Goal: Communication & Community: Answer question/provide support

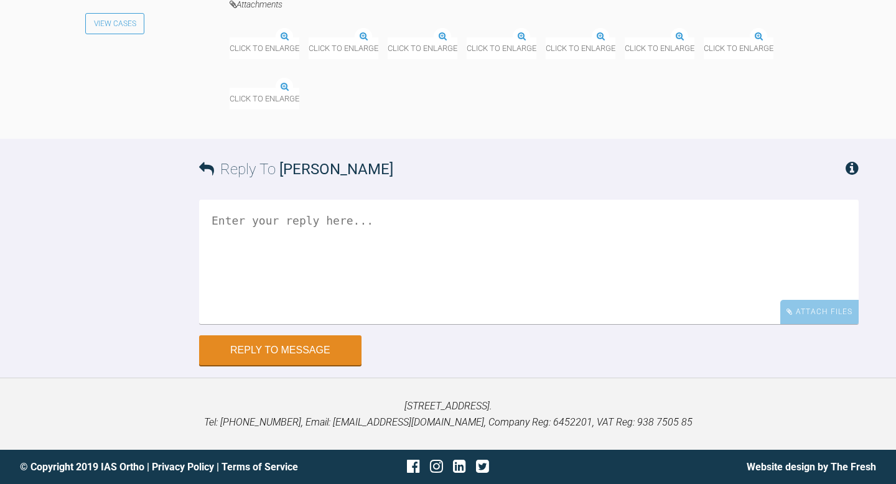
scroll to position [17355, 0]
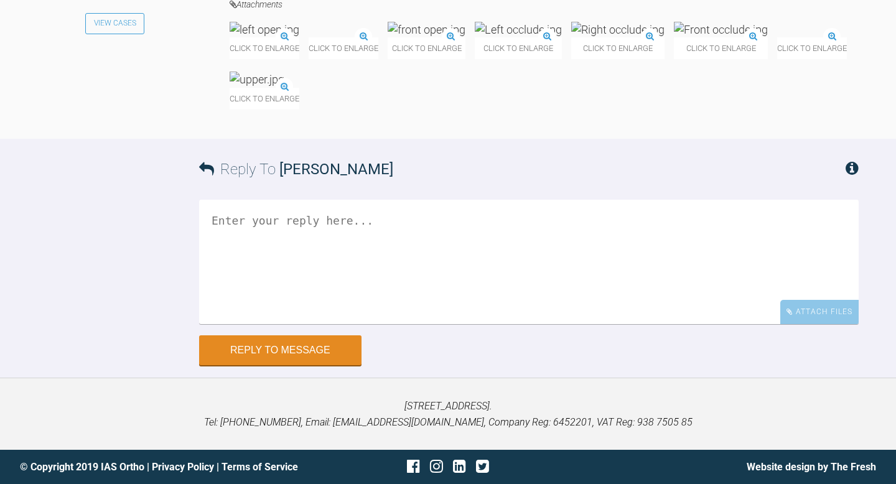
click at [299, 37] on img at bounding box center [265, 30] width 70 height 16
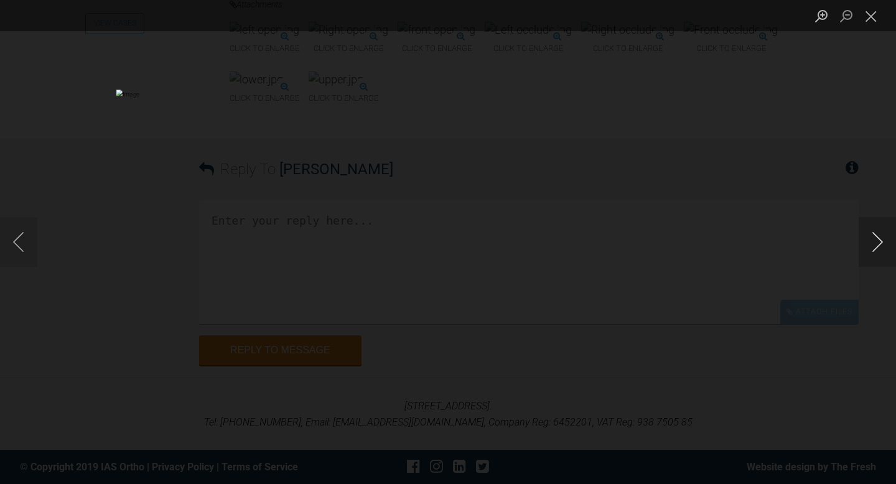
click at [872, 243] on button "Next image" at bounding box center [877, 242] width 37 height 50
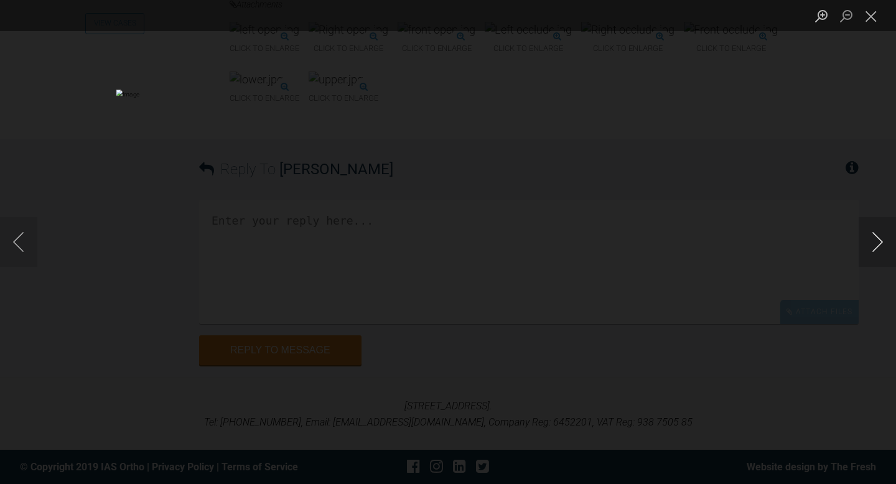
click at [872, 243] on button "Next image" at bounding box center [877, 242] width 37 height 50
click at [869, 12] on button "Close lightbox" at bounding box center [871, 16] width 25 height 22
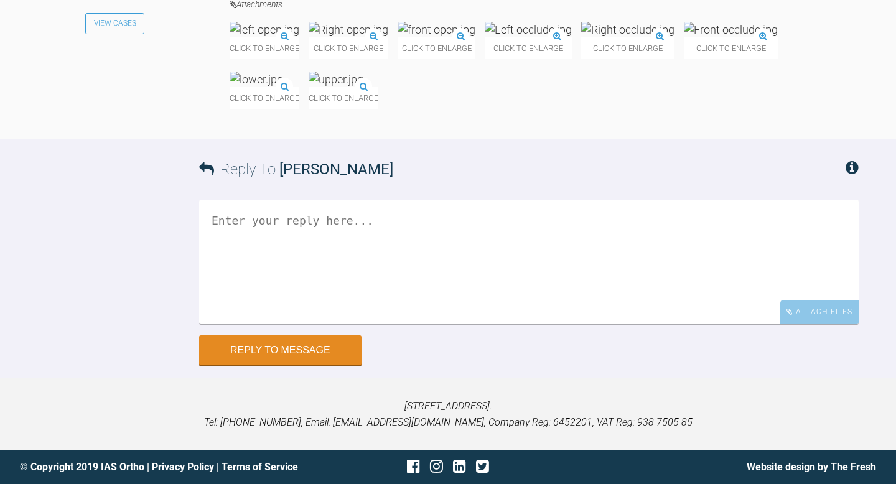
scroll to position [17528, 0]
click at [518, 324] on textarea at bounding box center [529, 262] width 660 height 124
click at [223, 324] on textarea "HI [PERSON_NAME]" at bounding box center [529, 262] width 660 height 124
click at [295, 324] on textarea "Hi [PERSON_NAME]" at bounding box center [529, 262] width 660 height 124
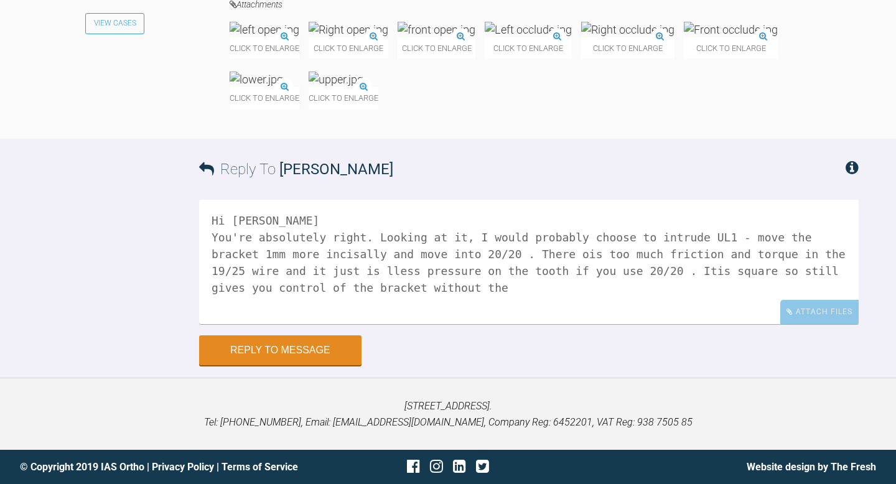
scroll to position [17654, 0]
click at [274, 324] on textarea "Hi [PERSON_NAME] You're absolutely right. Looking at it, I would probably choos…" at bounding box center [529, 262] width 660 height 124
drag, startPoint x: 553, startPoint y: 367, endPoint x: 530, endPoint y: 366, distance: 23.7
click at [530, 324] on textarea "Hi [PERSON_NAME] You're absolutely right. Looking at it, I would probably choos…" at bounding box center [529, 262] width 660 height 124
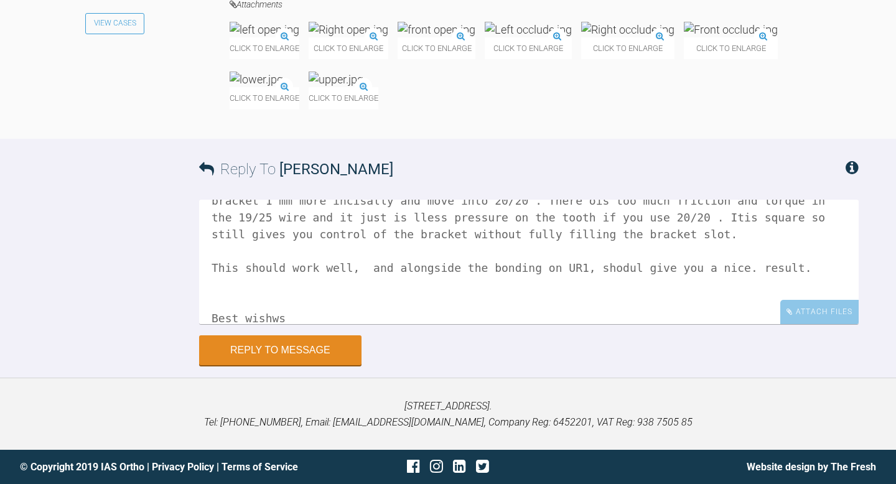
scroll to position [70, 0]
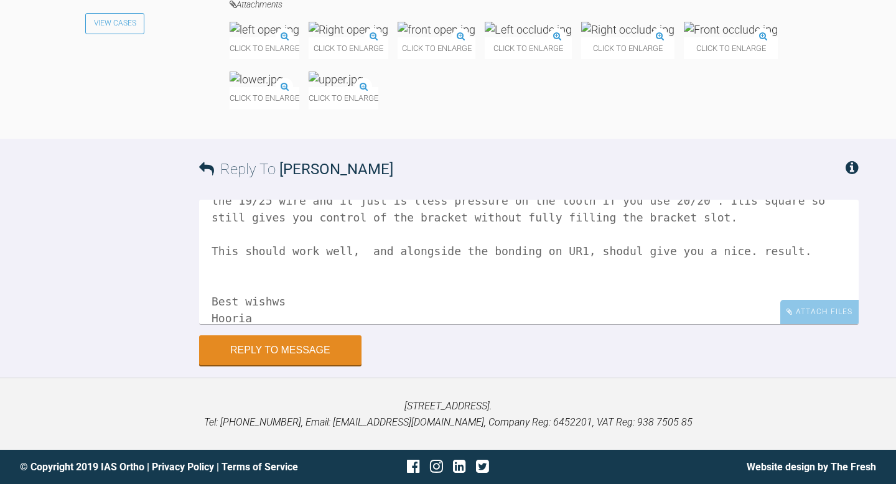
click at [277, 324] on textarea "Hi [PERSON_NAME] You're absolutely right. Looking at it, I would probably choos…" at bounding box center [529, 262] width 660 height 124
click at [302, 324] on textarea "Hi [PERSON_NAME] You're absolutely right. Looking at it, I would probably choos…" at bounding box center [529, 262] width 660 height 124
drag, startPoint x: 644, startPoint y: 332, endPoint x: 621, endPoint y: 332, distance: 23.0
click at [621, 324] on textarea "Hi [PERSON_NAME] You're absolutely right. Looking at it, I would probably choos…" at bounding box center [529, 262] width 660 height 124
click at [612, 324] on textarea "Hi [PERSON_NAME] You're absolutely right. Looking at it, I would probably choos…" at bounding box center [529, 262] width 660 height 124
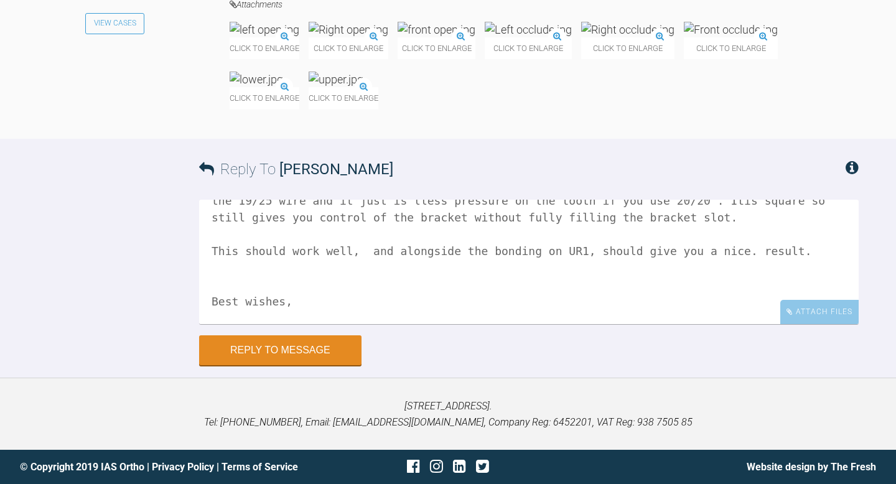
click at [756, 324] on textarea "Hi [PERSON_NAME] You're absolutely right. Looking at it, I would probably choos…" at bounding box center [529, 262] width 660 height 124
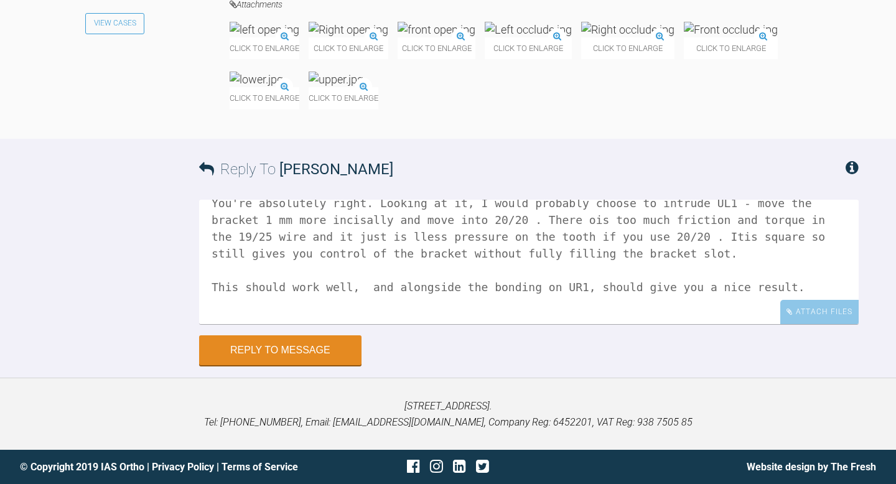
scroll to position [48, 0]
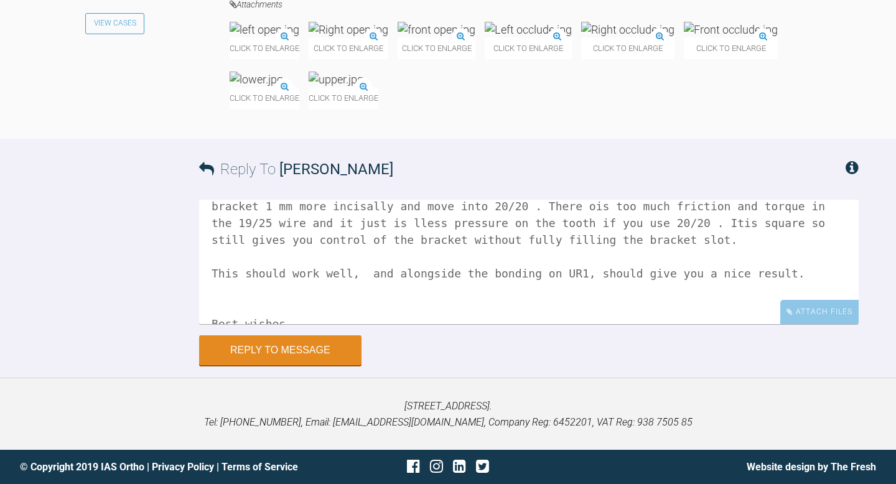
drag, startPoint x: 643, startPoint y: 353, endPoint x: 604, endPoint y: 353, distance: 39.8
click at [604, 324] on textarea "Hi [PERSON_NAME] You're absolutely right. Looking at it, I would probably choos…" at bounding box center [529, 262] width 660 height 124
click at [291, 37] on img at bounding box center [265, 30] width 70 height 16
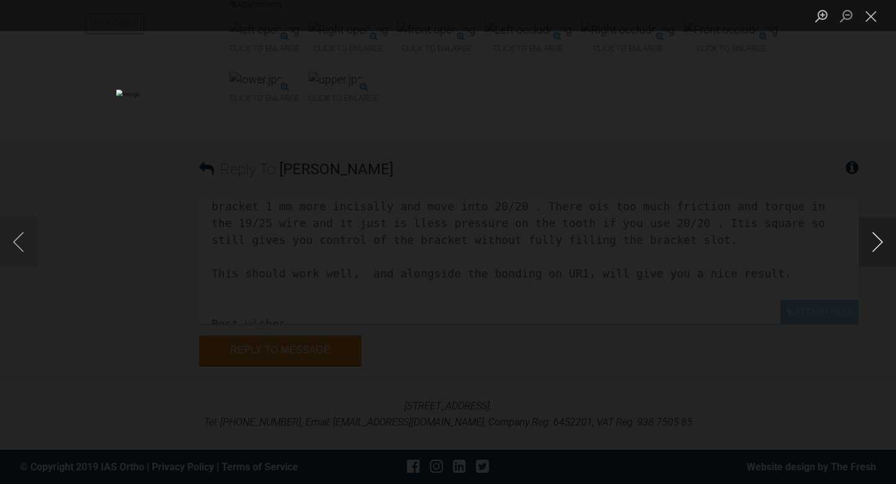
click at [875, 247] on button "Next image" at bounding box center [877, 242] width 37 height 50
click at [869, 24] on button "Close lightbox" at bounding box center [871, 16] width 25 height 22
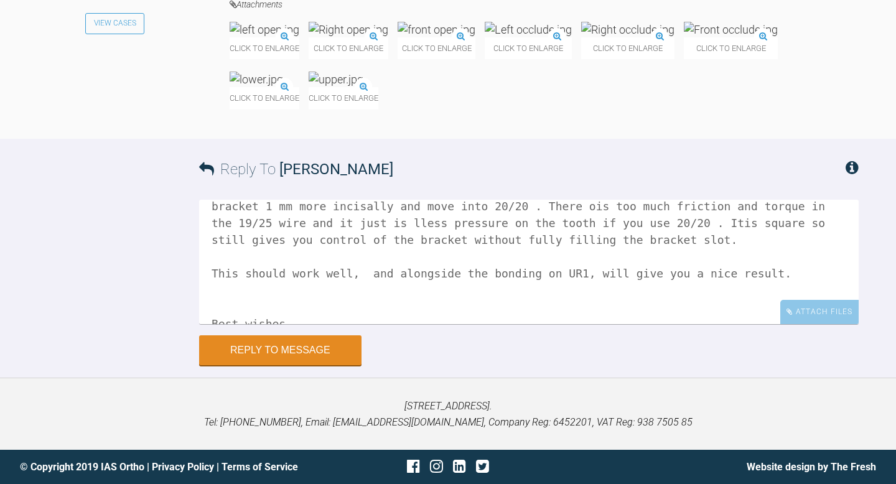
scroll to position [17733, 0]
click at [766, 238] on textarea "Hi [PERSON_NAME] You're absolutely right. Looking at it, I would probably choos…" at bounding box center [529, 262] width 660 height 124
click at [745, 220] on textarea "Hi [PERSON_NAME] You're absolutely right. Looking at it, I would probably choos…" at bounding box center [529, 262] width 660 height 124
click at [745, 248] on textarea "Hi [PERSON_NAME] You're absolutely right. Looking at it, I would probably choos…" at bounding box center [529, 262] width 660 height 124
click at [745, 239] on textarea "Hi [PERSON_NAME] You're absolutely right. Looking at it, I would probably choos…" at bounding box center [529, 262] width 660 height 124
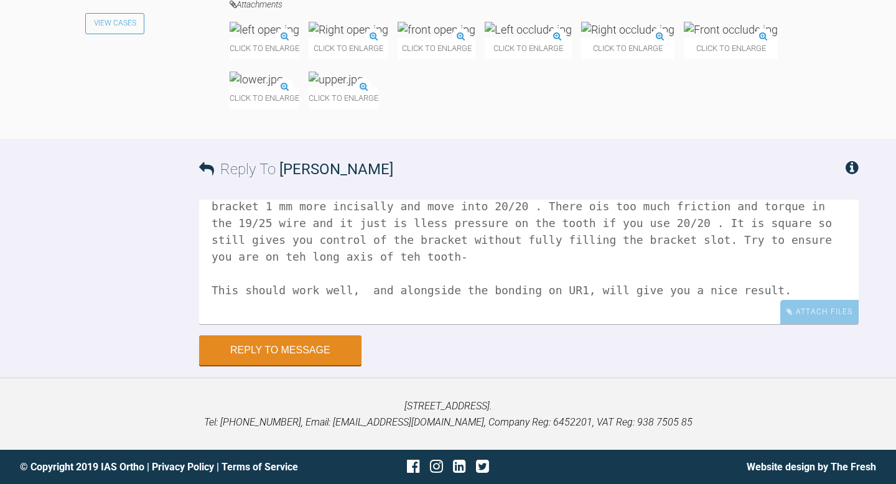
drag, startPoint x: 423, startPoint y: 253, endPoint x: 409, endPoint y: 254, distance: 13.7
click at [409, 254] on textarea "Hi [PERSON_NAME] You're absolutely right. Looking at it, I would probably choos…" at bounding box center [529, 262] width 660 height 124
click at [480, 254] on textarea "Hi [PERSON_NAME] You're absolutely right. Looking at it, I would probably choos…" at bounding box center [529, 262] width 660 height 124
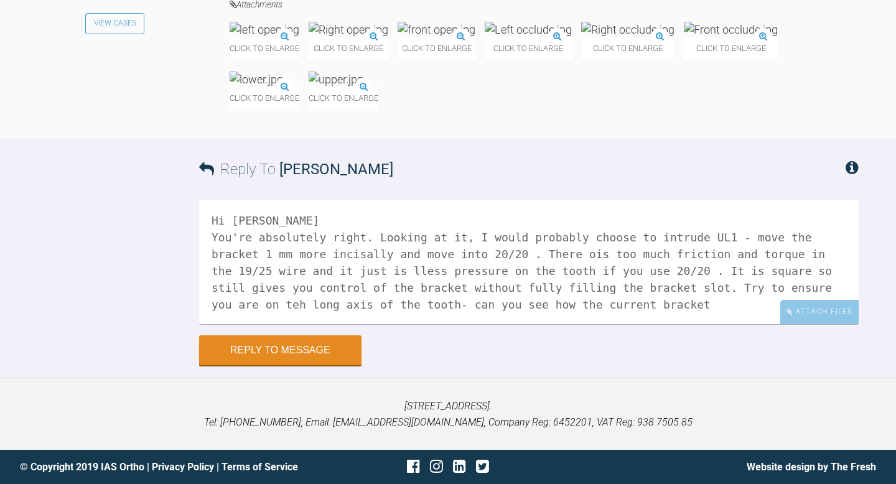
scroll to position [17666, 0]
click at [684, 37] on img at bounding box center [731, 30] width 94 height 16
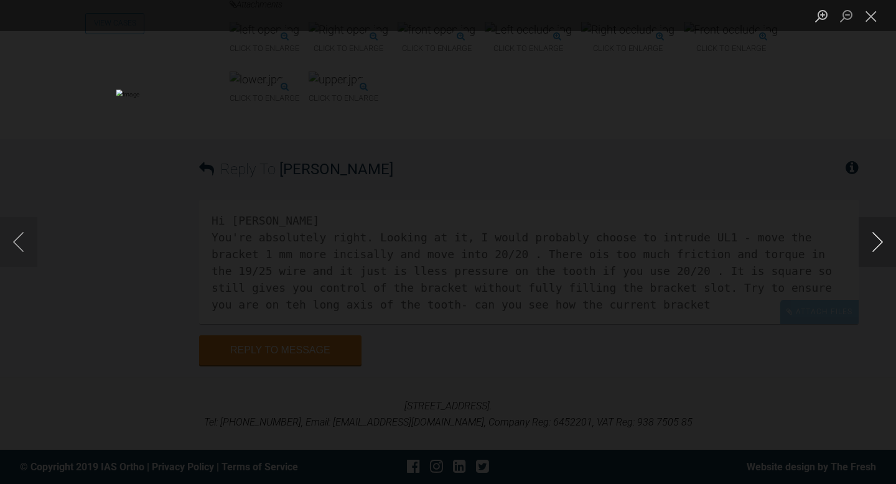
click at [876, 241] on button "Next image" at bounding box center [877, 242] width 37 height 50
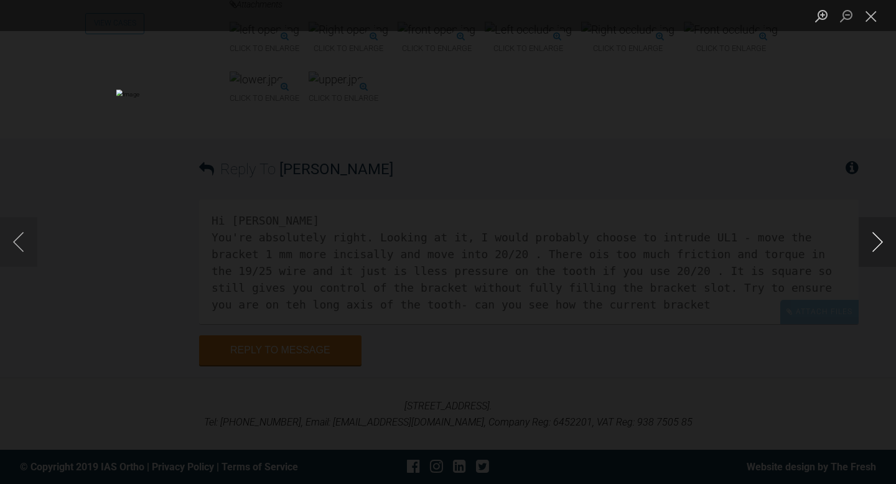
click at [876, 241] on button "Next image" at bounding box center [877, 242] width 37 height 50
click at [873, 23] on button "Close lightbox" at bounding box center [871, 16] width 25 height 22
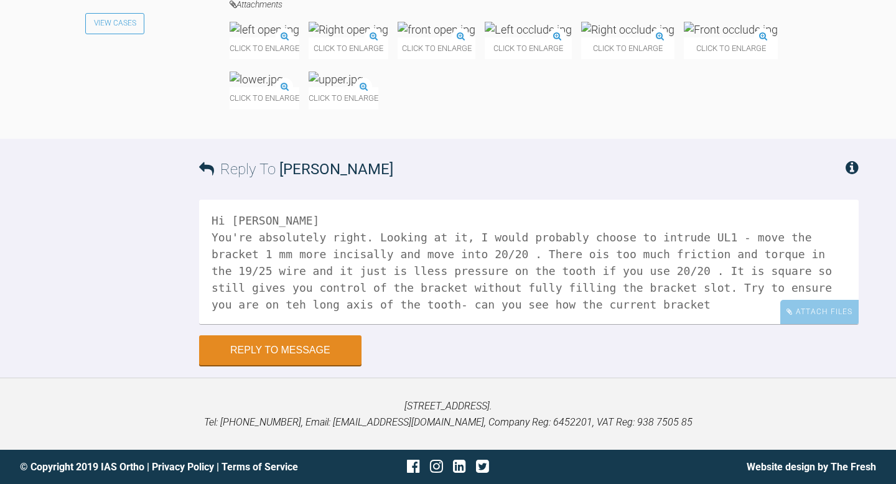
drag, startPoint x: 744, startPoint y: 355, endPoint x: 760, endPoint y: 374, distance: 25.1
click at [760, 324] on textarea "Hi [PERSON_NAME] You're absolutely right. Looking at it, I would probably choos…" at bounding box center [529, 262] width 660 height 124
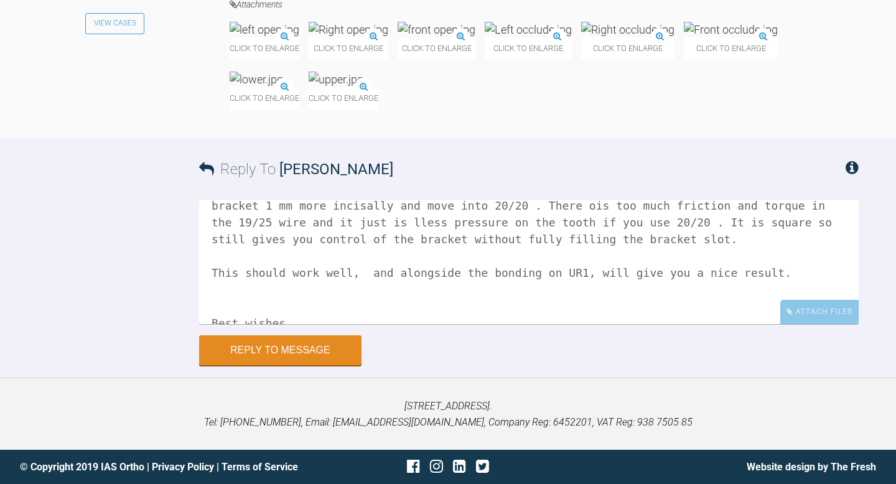
scroll to position [46, 0]
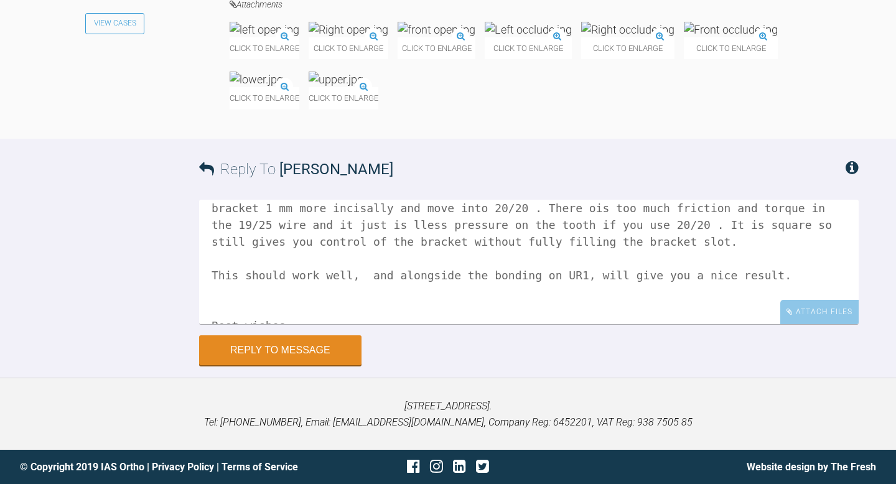
click at [422, 292] on textarea "Hi [PERSON_NAME] You're absolutely right. Looking at it, I would probably choos…" at bounding box center [529, 262] width 660 height 124
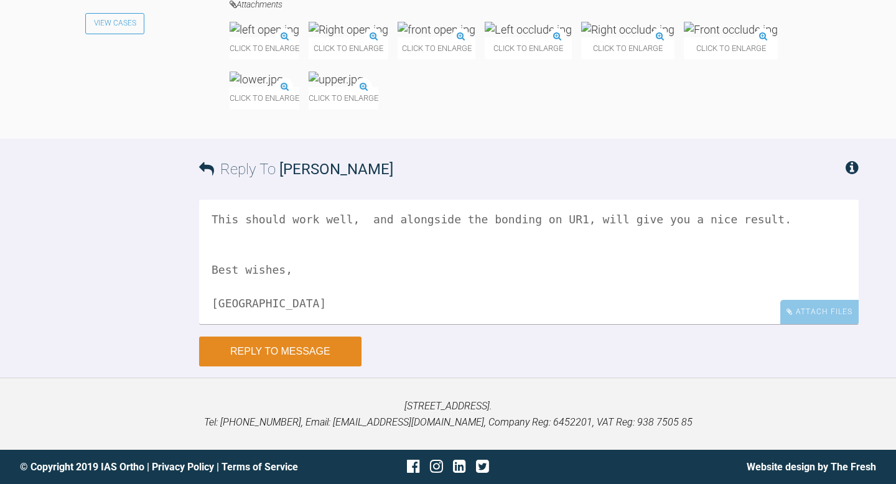
type textarea "Hi [PERSON_NAME] You're absolutely right. Looking at it, I would probably choos…"
click at [297, 366] on button "Reply to Message" at bounding box center [280, 352] width 162 height 30
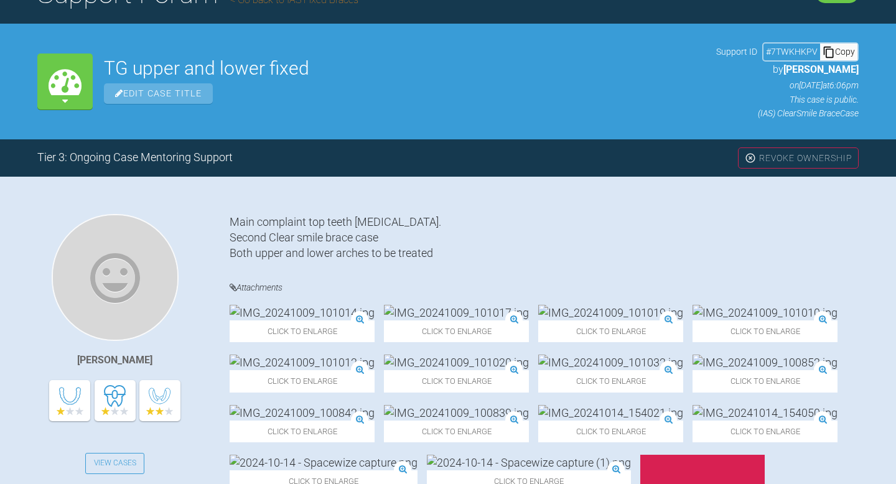
scroll to position [0, 0]
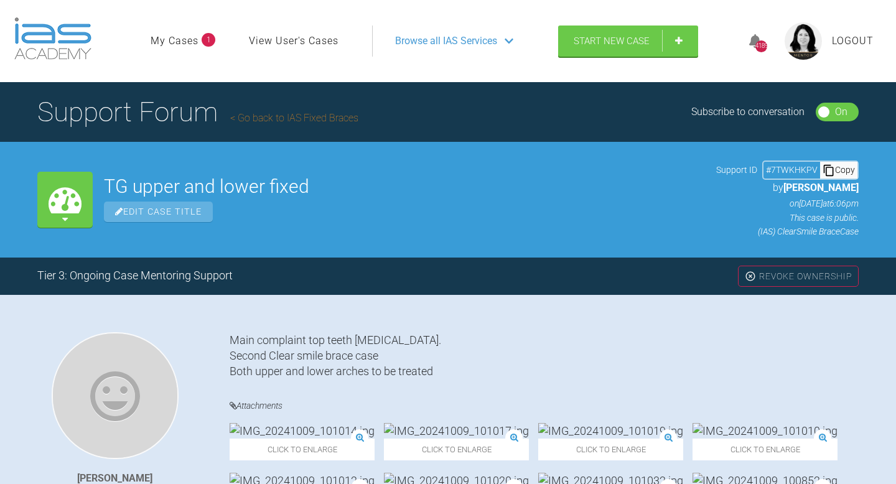
click at [194, 37] on link "My Cases" at bounding box center [175, 41] width 48 height 16
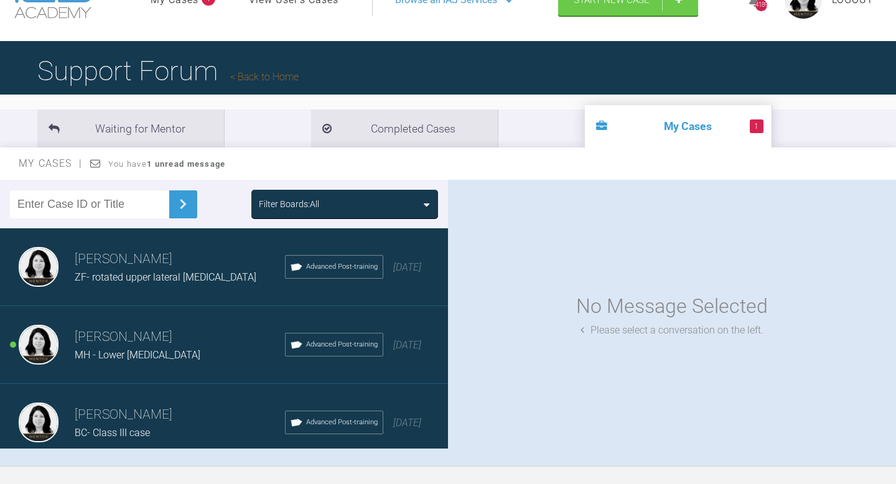
scroll to position [52, 0]
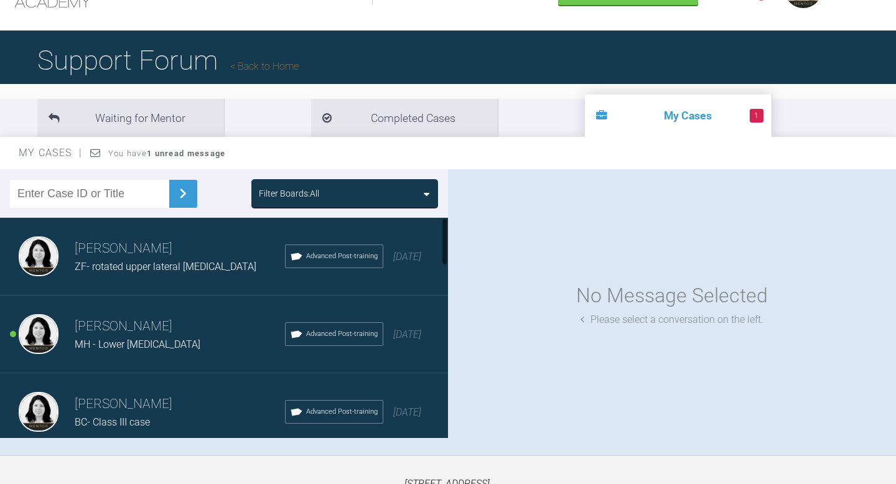
click at [158, 330] on h3 "[PERSON_NAME]" at bounding box center [180, 326] width 210 height 21
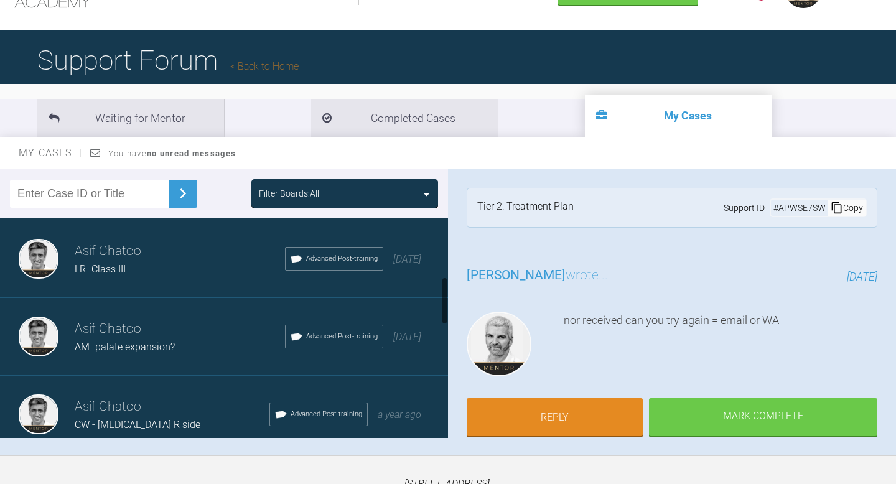
scroll to position [0, 0]
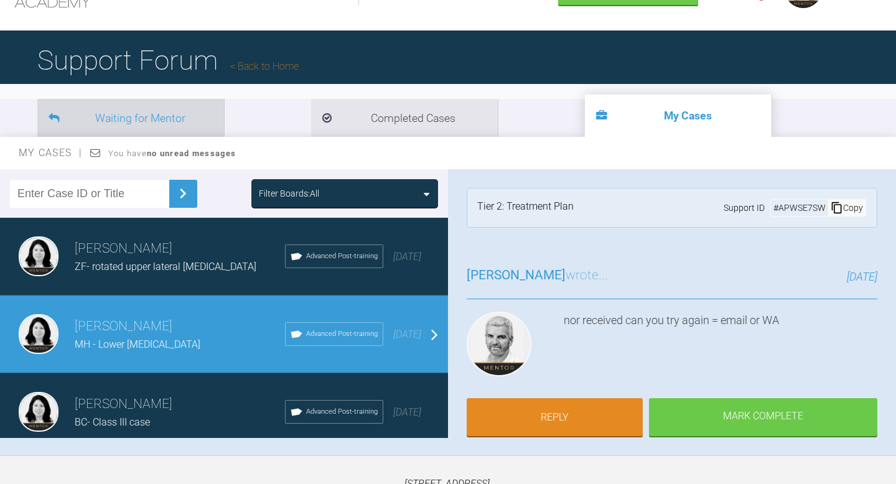
click at [104, 114] on li "Waiting for Mentor" at bounding box center [130, 118] width 187 height 38
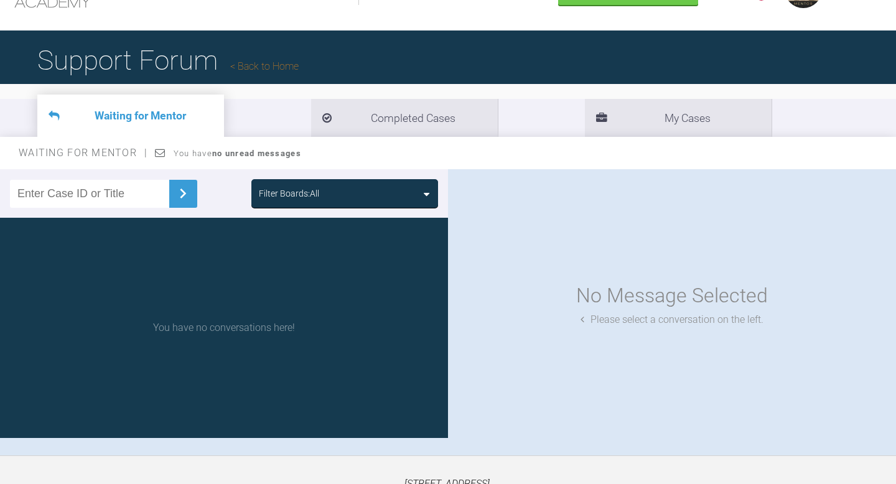
click at [275, 63] on link "Back to Home" at bounding box center [264, 66] width 68 height 12
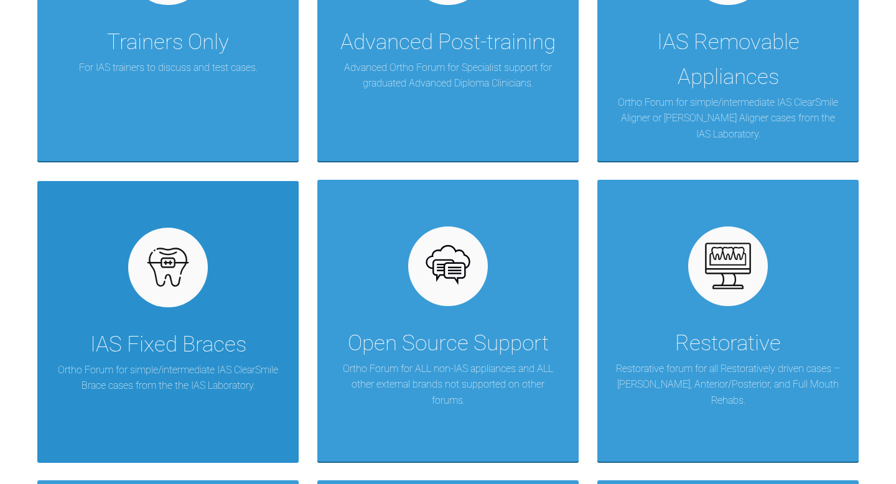
click at [246, 403] on div "IAS Fixed Braces Ortho Forum for simple/intermediate IAS ClearSmile Brace cases…" at bounding box center [167, 322] width 261 height 282
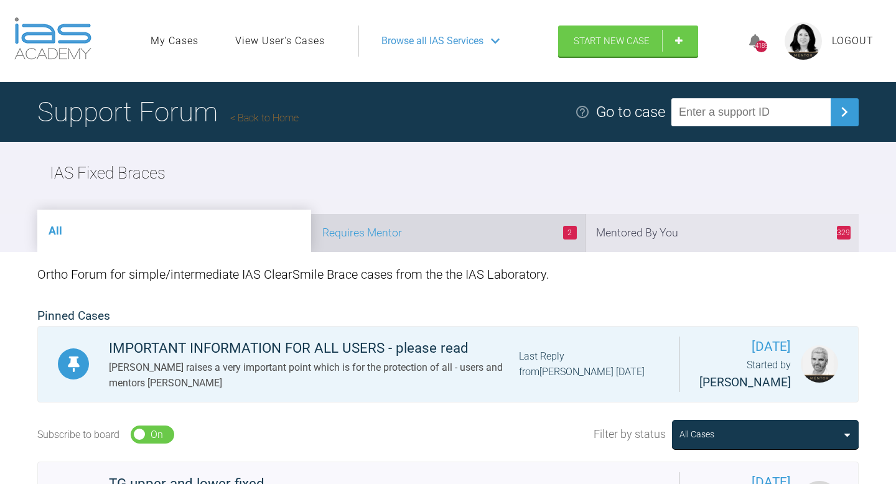
click at [493, 231] on li "2 Requires Mentor" at bounding box center [448, 233] width 274 height 38
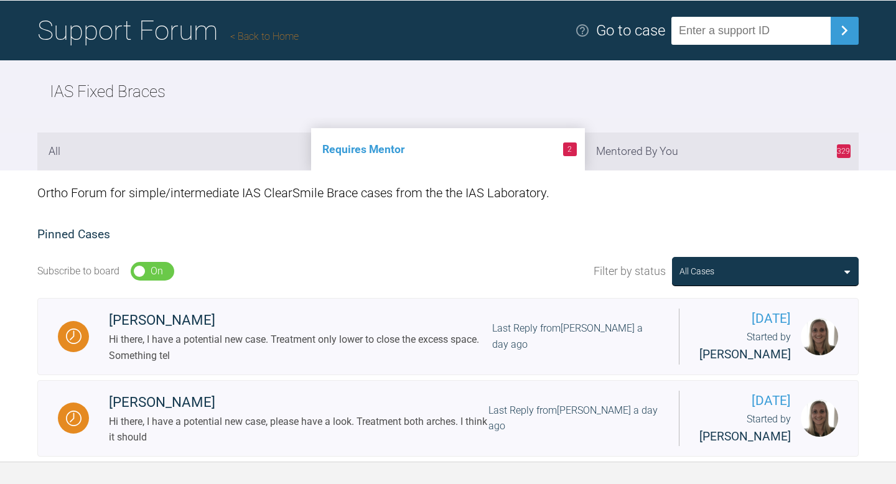
scroll to position [192, 0]
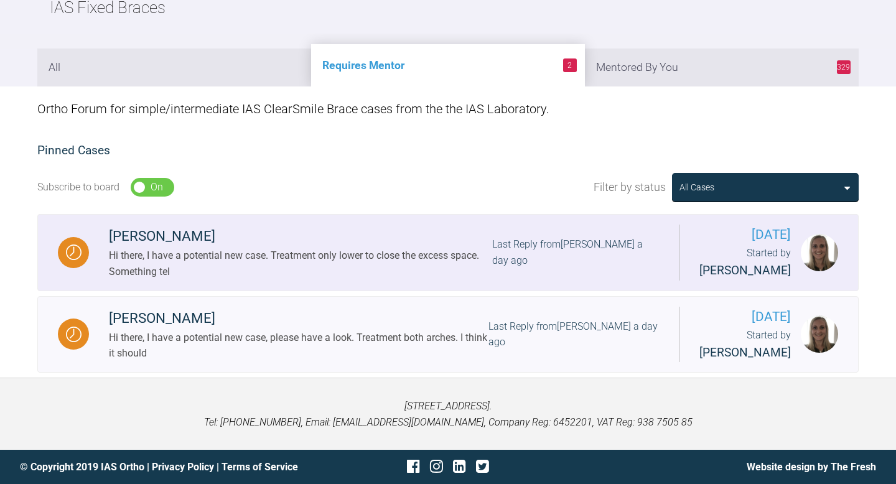
click at [304, 248] on div "Hi there, I have a potential new case. Treatment only lower to close the excess…" at bounding box center [300, 264] width 383 height 32
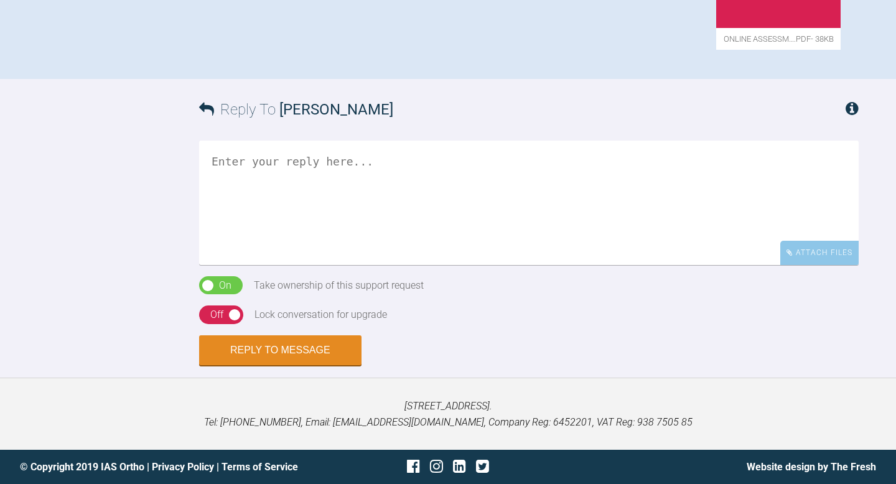
scroll to position [879, 0]
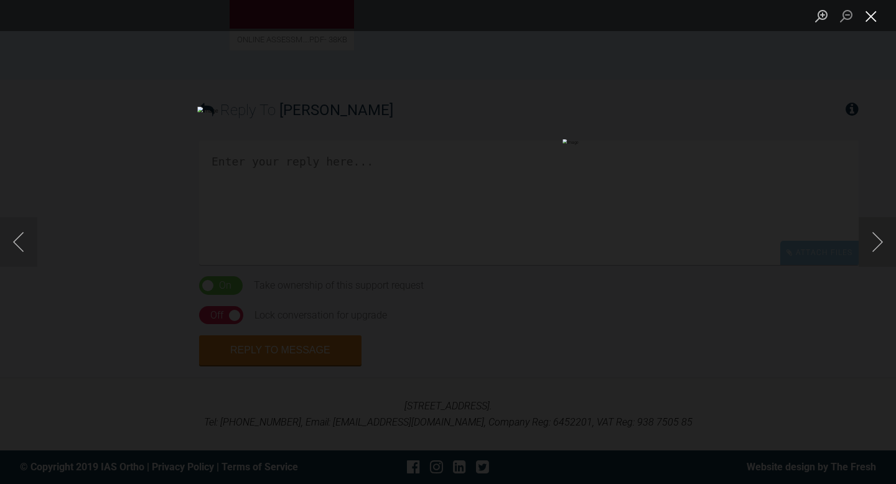
click at [877, 18] on button "Close lightbox" at bounding box center [871, 16] width 25 height 22
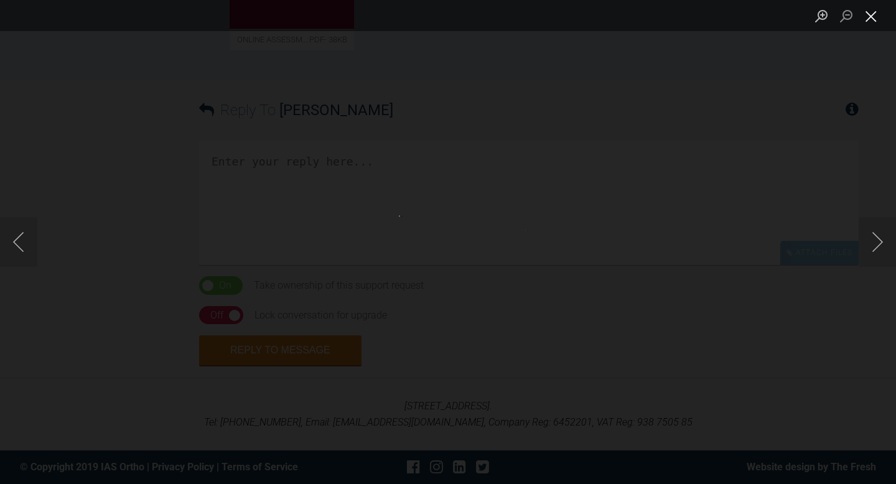
click at [867, 19] on button "Close lightbox" at bounding box center [871, 16] width 25 height 22
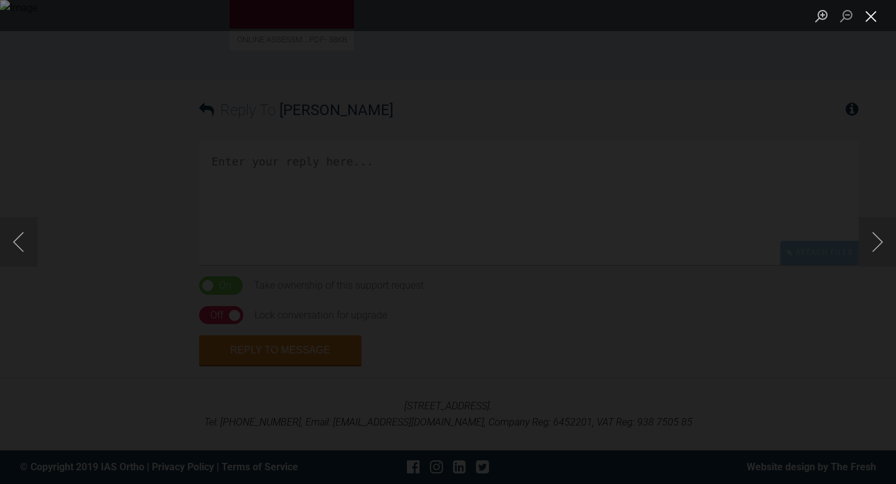
click at [874, 19] on button "Close lightbox" at bounding box center [871, 16] width 25 height 22
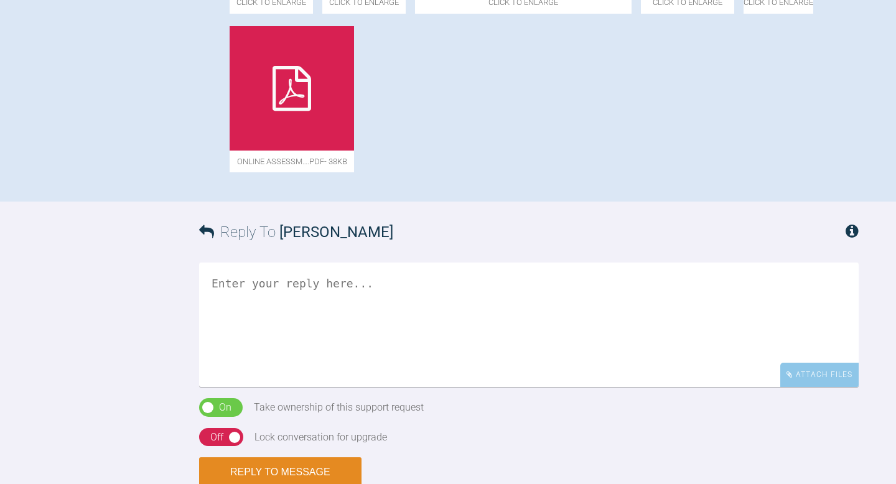
scroll to position [643, 0]
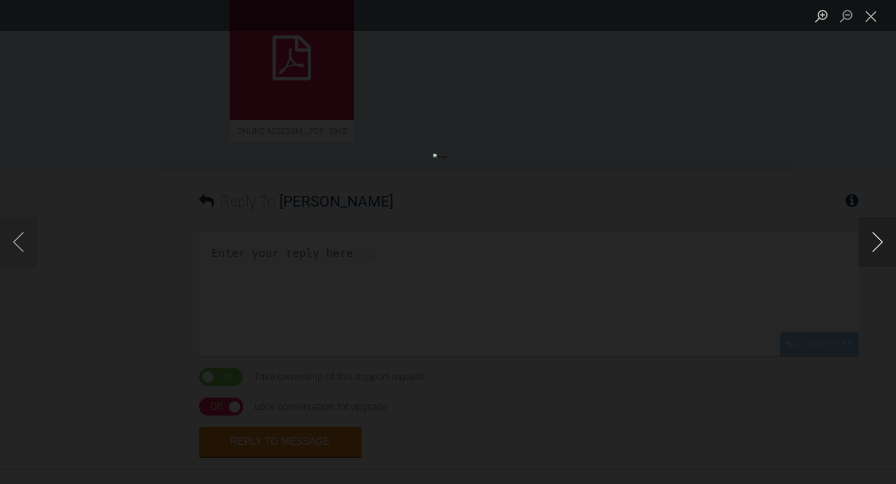
click at [875, 243] on button "Next image" at bounding box center [877, 242] width 37 height 50
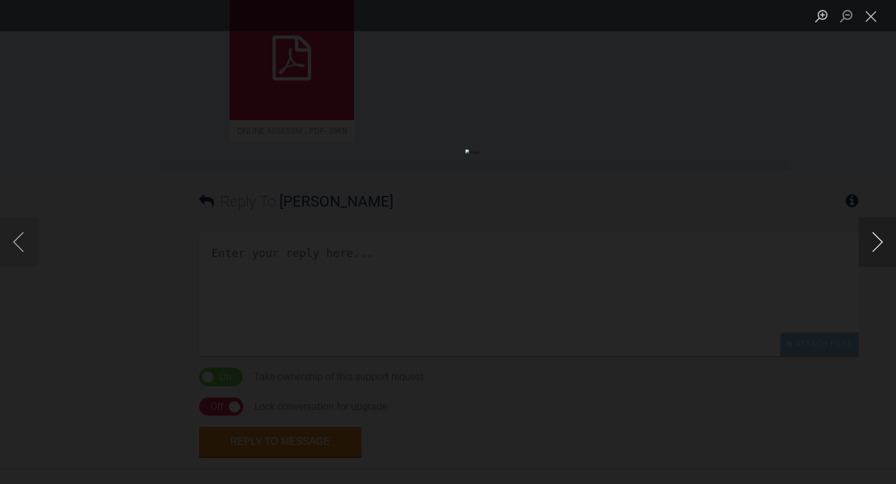
click at [875, 243] on button "Next image" at bounding box center [877, 242] width 37 height 50
click at [872, 23] on button "Close lightbox" at bounding box center [871, 16] width 25 height 22
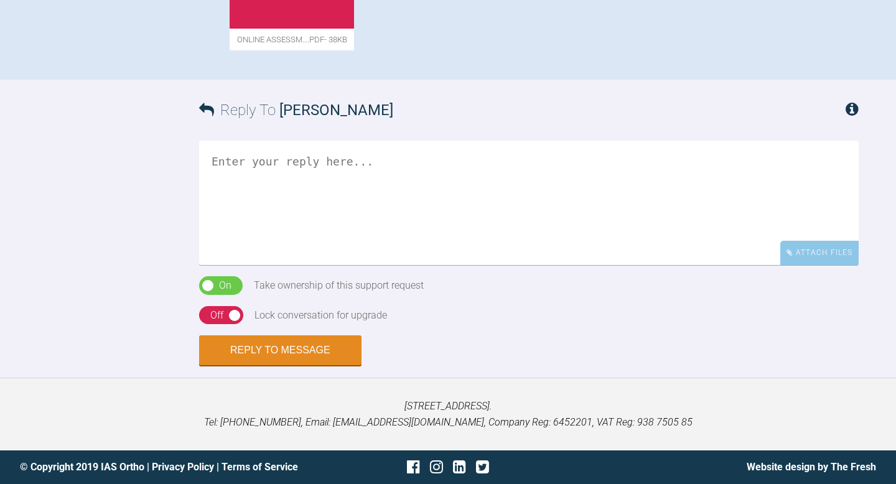
scroll to position [918, 0]
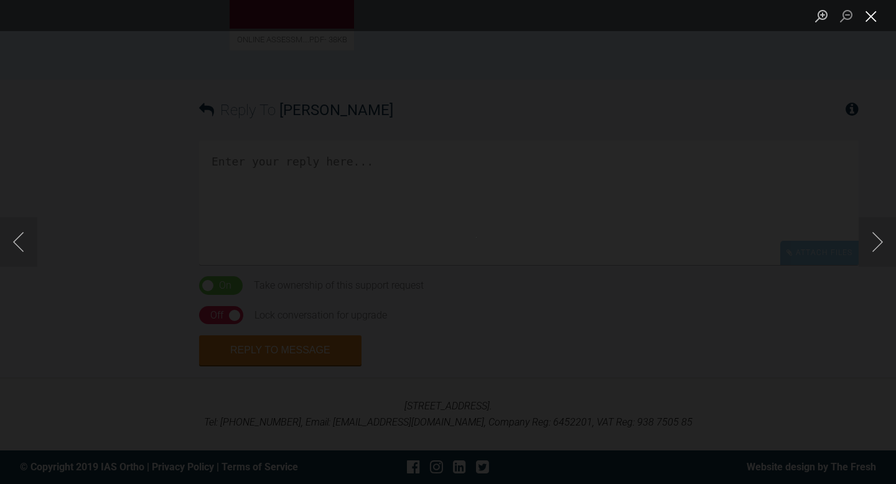
click at [873, 14] on button "Close lightbox" at bounding box center [871, 16] width 25 height 22
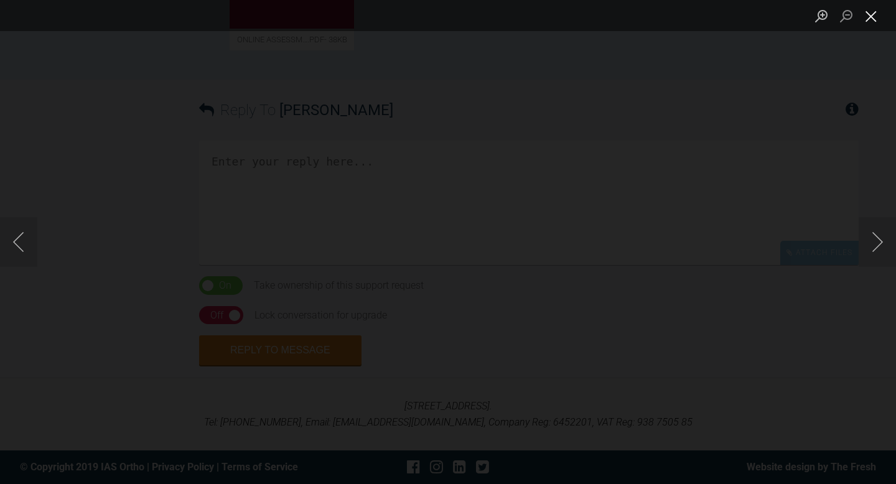
click at [880, 16] on button "Close lightbox" at bounding box center [871, 16] width 25 height 22
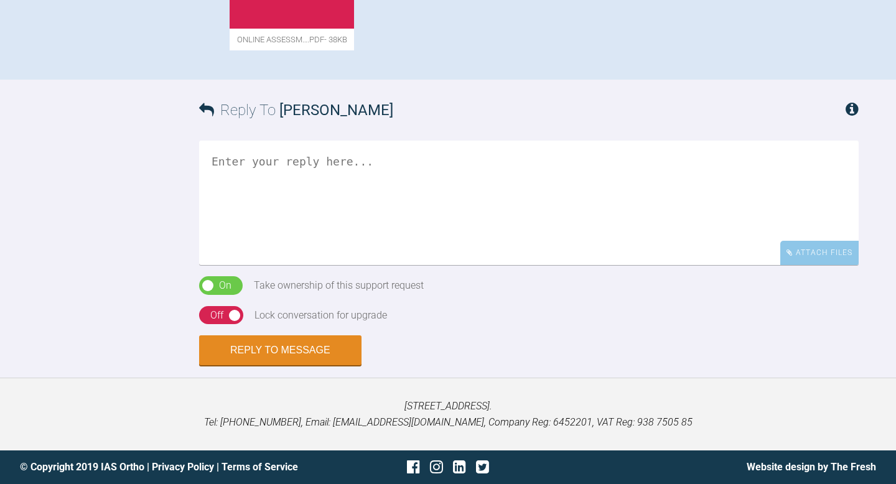
scroll to position [1173, 0]
